Goal: Task Accomplishment & Management: Use online tool/utility

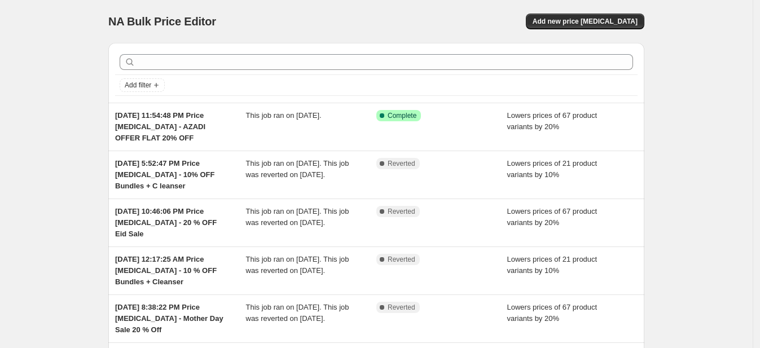
click at [287, 111] on span "This job ran on July 31, 2025." at bounding box center [284, 115] width 76 height 8
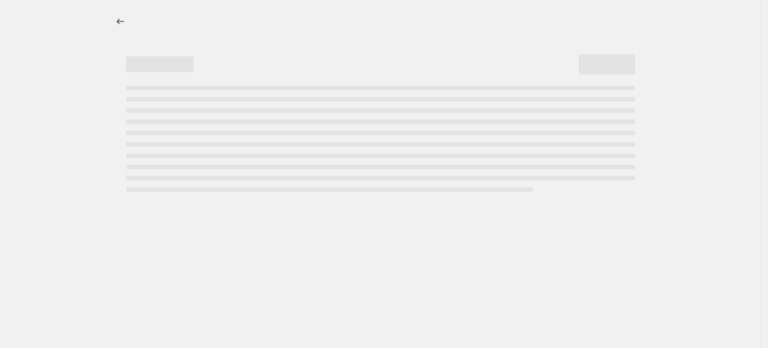
select select "percentage"
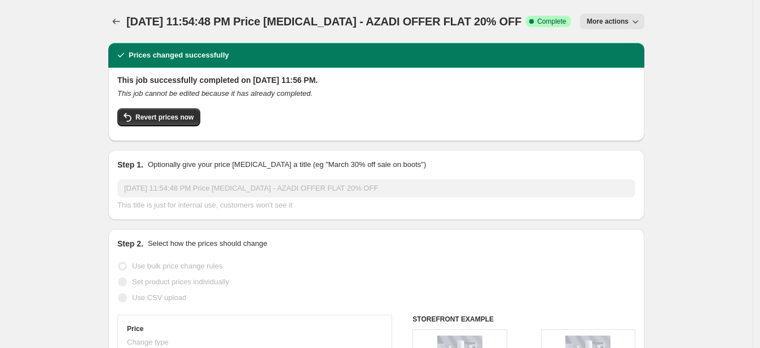
click at [172, 119] on span "Revert prices now" at bounding box center [164, 117] width 58 height 9
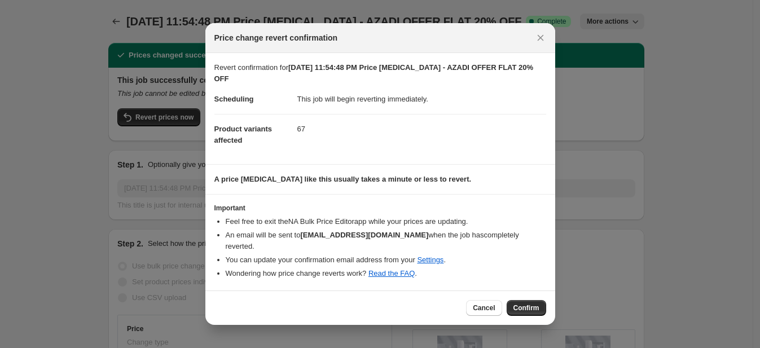
click at [537, 304] on span "Confirm" at bounding box center [527, 308] width 26 height 9
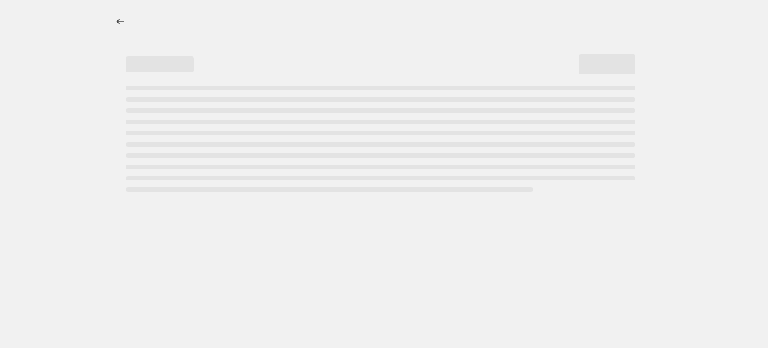
select select "percentage"
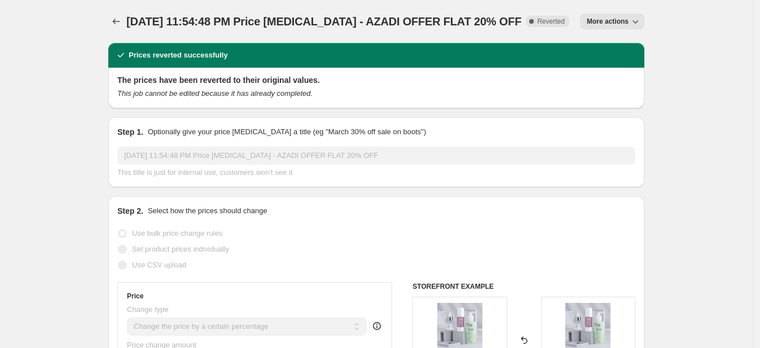
click at [121, 24] on icon "Price change jobs" at bounding box center [116, 21] width 11 height 11
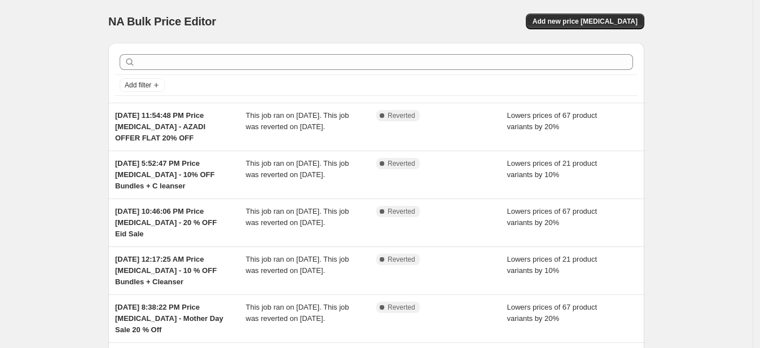
click at [603, 21] on span "Add new price change job" at bounding box center [585, 21] width 105 height 9
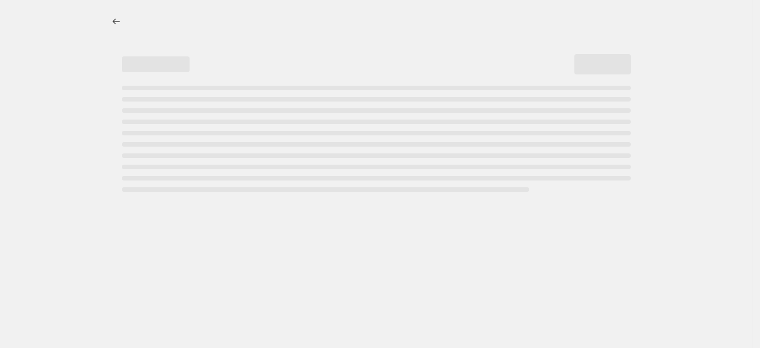
select select "percentage"
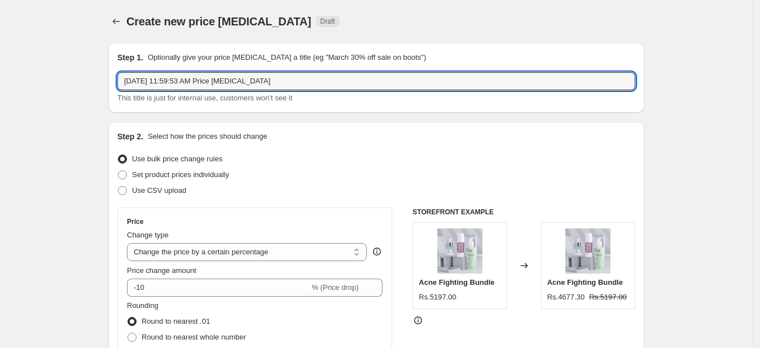
click at [239, 81] on input "Aug 15, 2025, 11:59:53 AM Price change job" at bounding box center [376, 81] width 518 height 18
click at [277, 80] on input "Aug 15, 2025, 11:59:53 AM Price change job" at bounding box center [376, 81] width 518 height 18
paste input "10% OFF Cleanser + Bundles"
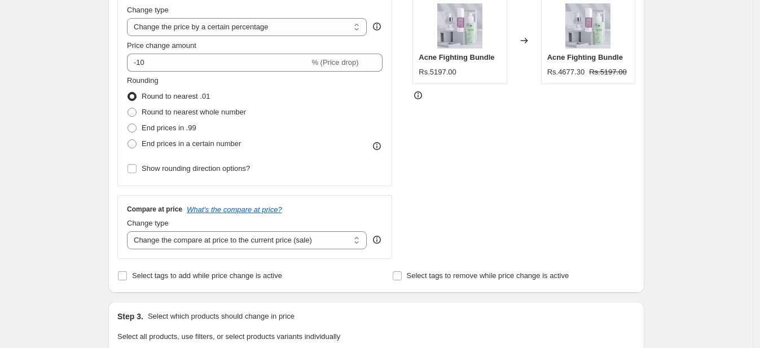
scroll to position [212, 0]
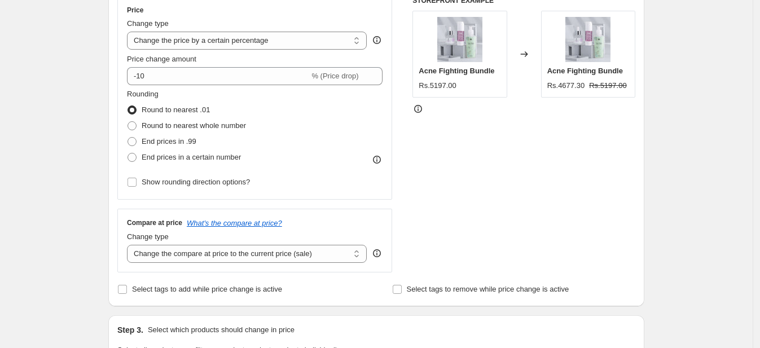
type input "Aug 15, 2025, 11:59:53 AM Price change job - 10% OFF Cleanser + Bundles"
click at [154, 124] on span "Round to nearest whole number" at bounding box center [194, 125] width 104 height 8
click at [128, 122] on input "Round to nearest whole number" at bounding box center [128, 121] width 1 height 1
radio input "true"
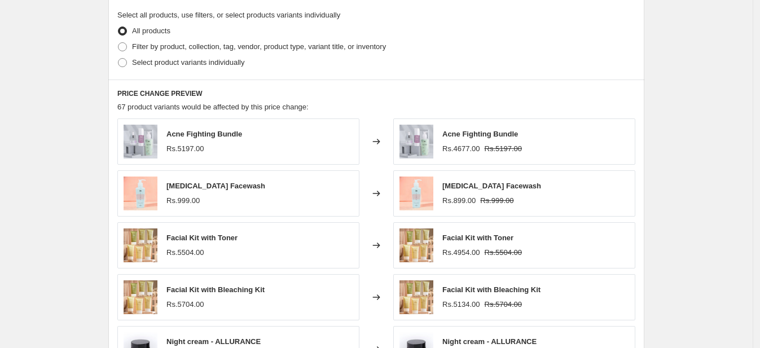
scroll to position [497, 0]
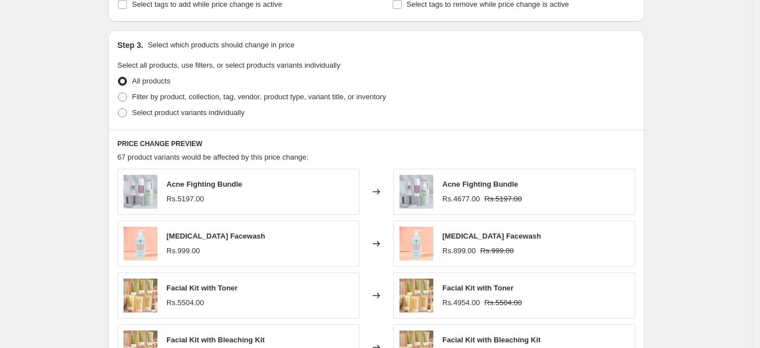
click at [143, 94] on span "Filter by product, collection, tag, vendor, product type, variant title, or inv…" at bounding box center [259, 97] width 254 height 8
click at [119, 93] on input "Filter by product, collection, tag, vendor, product type, variant title, or inv…" at bounding box center [118, 93] width 1 height 1
radio input "true"
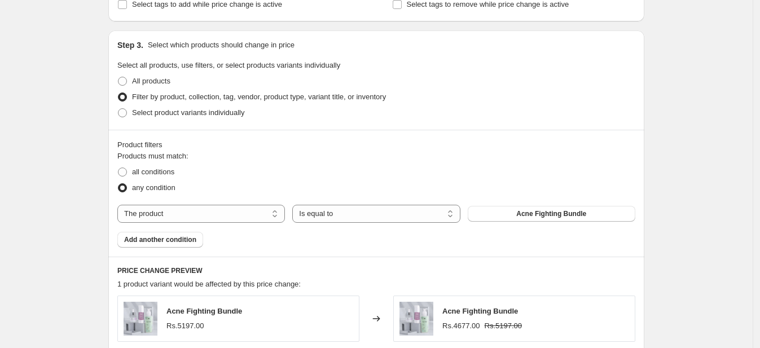
click at [268, 217] on select "The product The product's collection The product's tag The product's vendor The…" at bounding box center [201, 214] width 168 height 18
select select "collection"
click at [545, 212] on span "Acne prone skin" at bounding box center [551, 213] width 52 height 9
click at [178, 238] on span "Add another condition" at bounding box center [160, 239] width 72 height 9
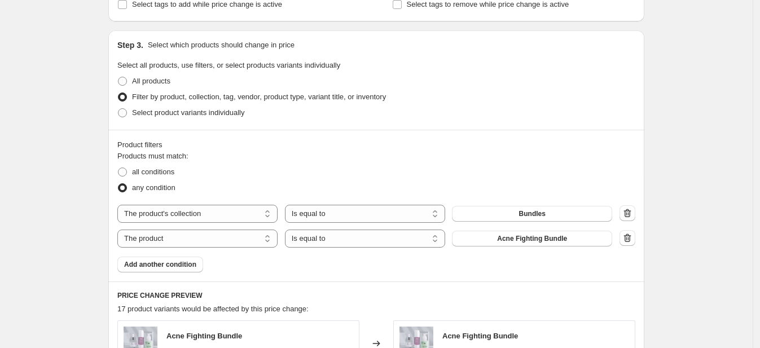
click at [425, 243] on select "Is equal to Is not equal to" at bounding box center [365, 239] width 160 height 18
click at [206, 238] on select "The product The product's collection The product's tag The product's vendor The…" at bounding box center [197, 239] width 160 height 18
select select "tag"
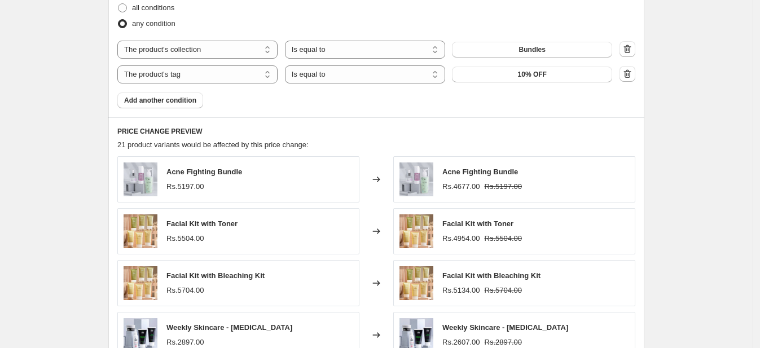
scroll to position [931, 0]
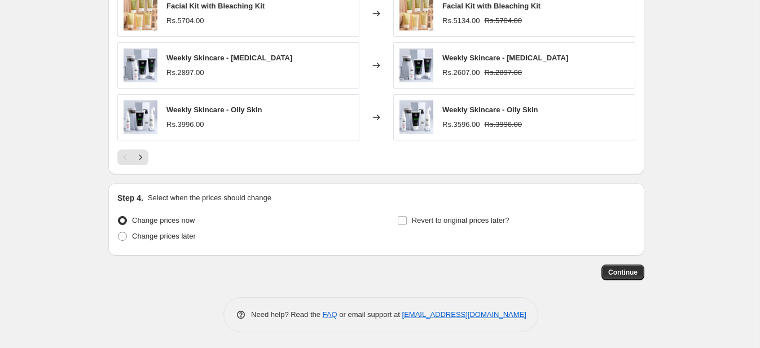
click at [629, 273] on span "Continue" at bounding box center [622, 272] width 29 height 9
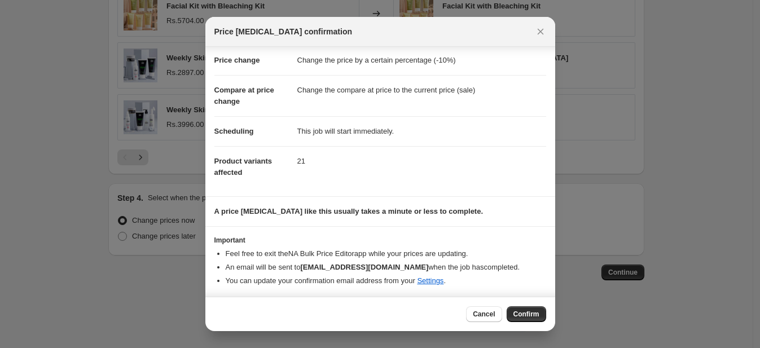
scroll to position [22, 0]
click at [525, 312] on span "Confirm" at bounding box center [527, 314] width 26 height 9
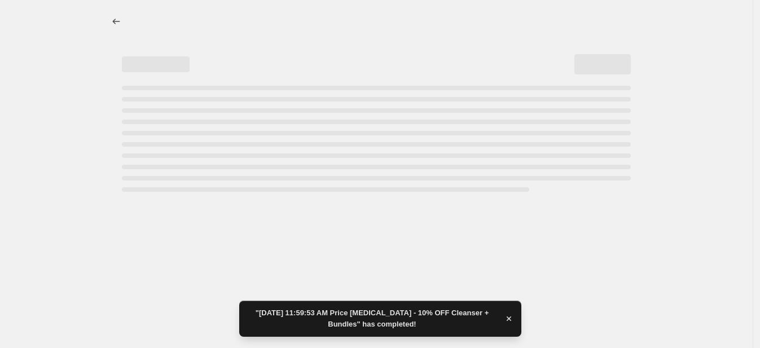
select select "percentage"
select select "collection"
select select "tag"
